Goal: Task Accomplishment & Management: Manage account settings

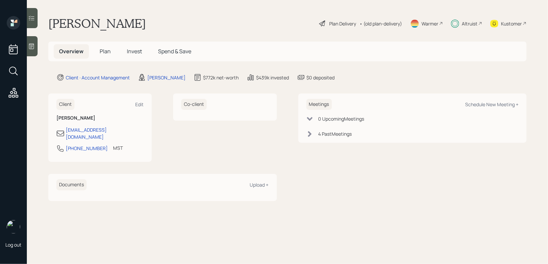
click at [105, 49] on span "Plan" at bounding box center [105, 51] width 11 height 7
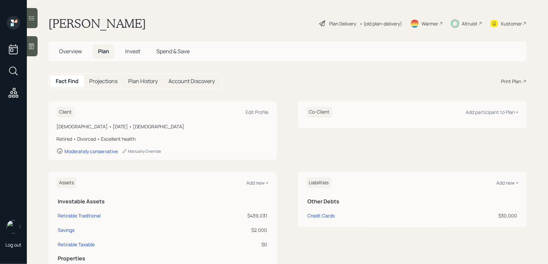
click at [78, 54] on span "Overview" at bounding box center [70, 51] width 23 height 7
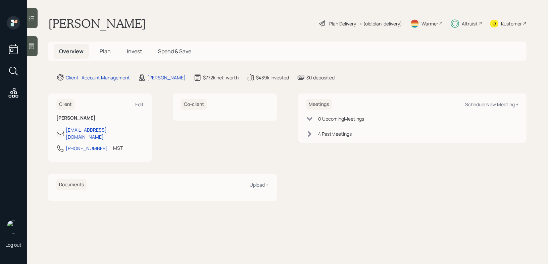
click at [110, 53] on h5 "Plan" at bounding box center [105, 51] width 22 height 14
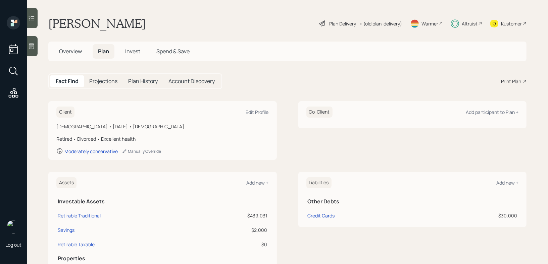
click at [145, 53] on h5 "Invest" at bounding box center [133, 51] width 26 height 14
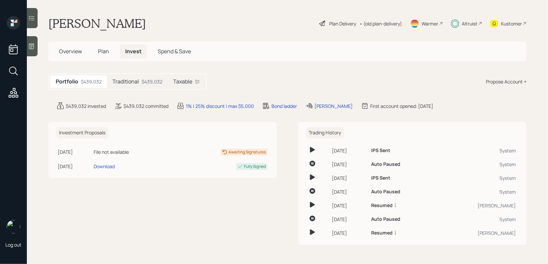
click at [108, 49] on span "Plan" at bounding box center [103, 51] width 11 height 7
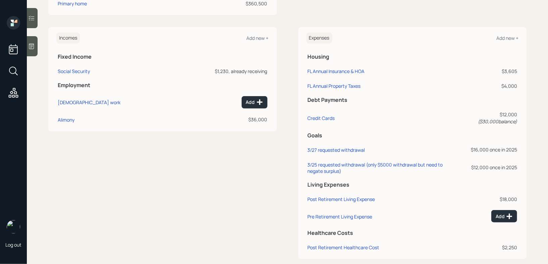
scroll to position [280, 0]
